Goal: Information Seeking & Learning: Learn about a topic

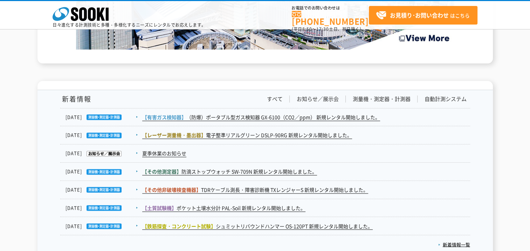
scroll to position [1112, 0]
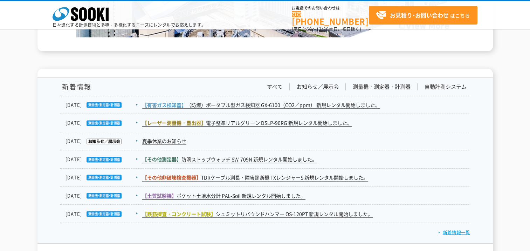
click at [457, 234] on link "新着情報一覧" at bounding box center [454, 231] width 32 height 7
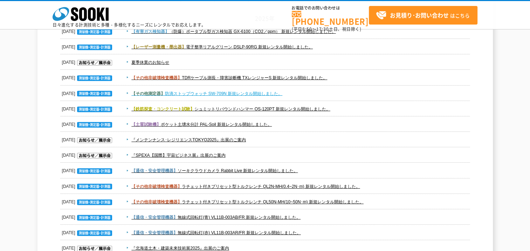
scroll to position [105, 0]
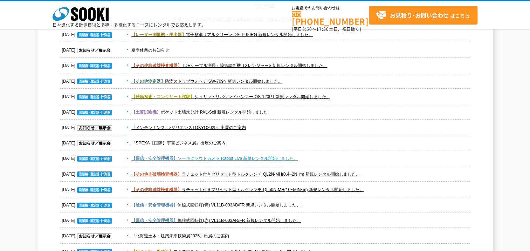
click at [212, 158] on link "【通信・安全管理機器】 ソーキクラウドカメラ Rabbit Live 新規レンタル開始しました。" at bounding box center [214, 158] width 166 height 5
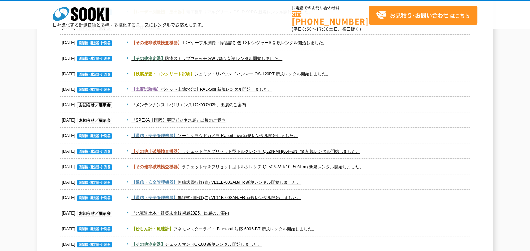
scroll to position [140, 0]
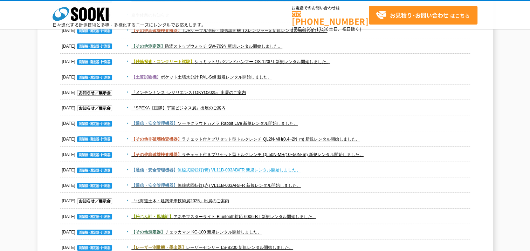
click at [259, 170] on link "【通信・安全管理機器】 無線式回転灯(青) VL11B-003AB/FR 新規レンタル開始しました。" at bounding box center [215, 169] width 169 height 5
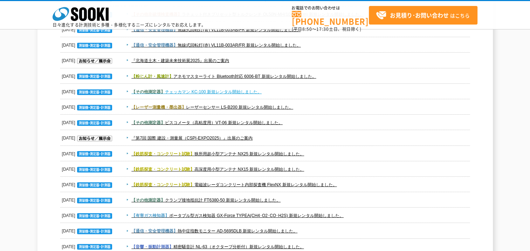
scroll to position [315, 0]
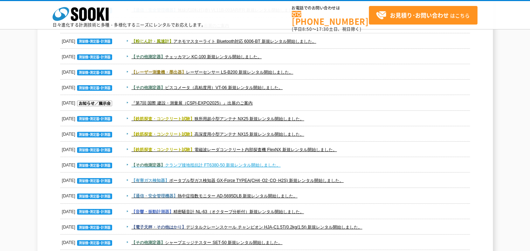
click at [238, 164] on link "【その他測定器】 クランプ接地抵抗計 FT6380-50 新規レンタル開始しました。" at bounding box center [205, 165] width 149 height 5
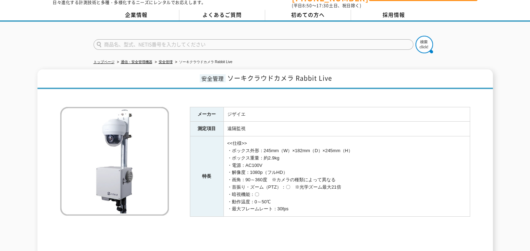
scroll to position [20, 0]
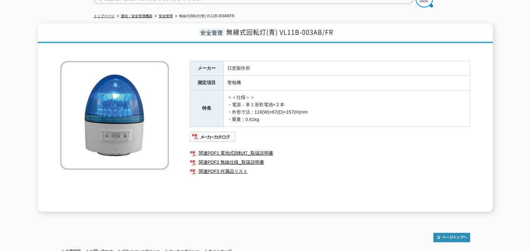
scroll to position [70, 0]
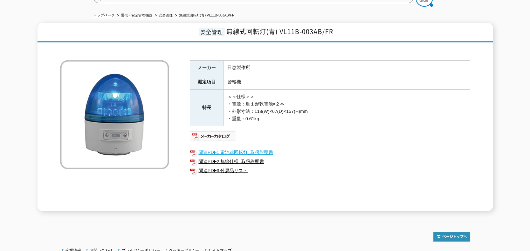
click at [236, 148] on link "関連PDF1 電池式回転灯_取扱説明書" at bounding box center [330, 152] width 280 height 9
click at [247, 158] on link "関連PDF2 無線仕様_取扱説明書" at bounding box center [330, 161] width 280 height 9
